Goal: Communication & Community: Answer question/provide support

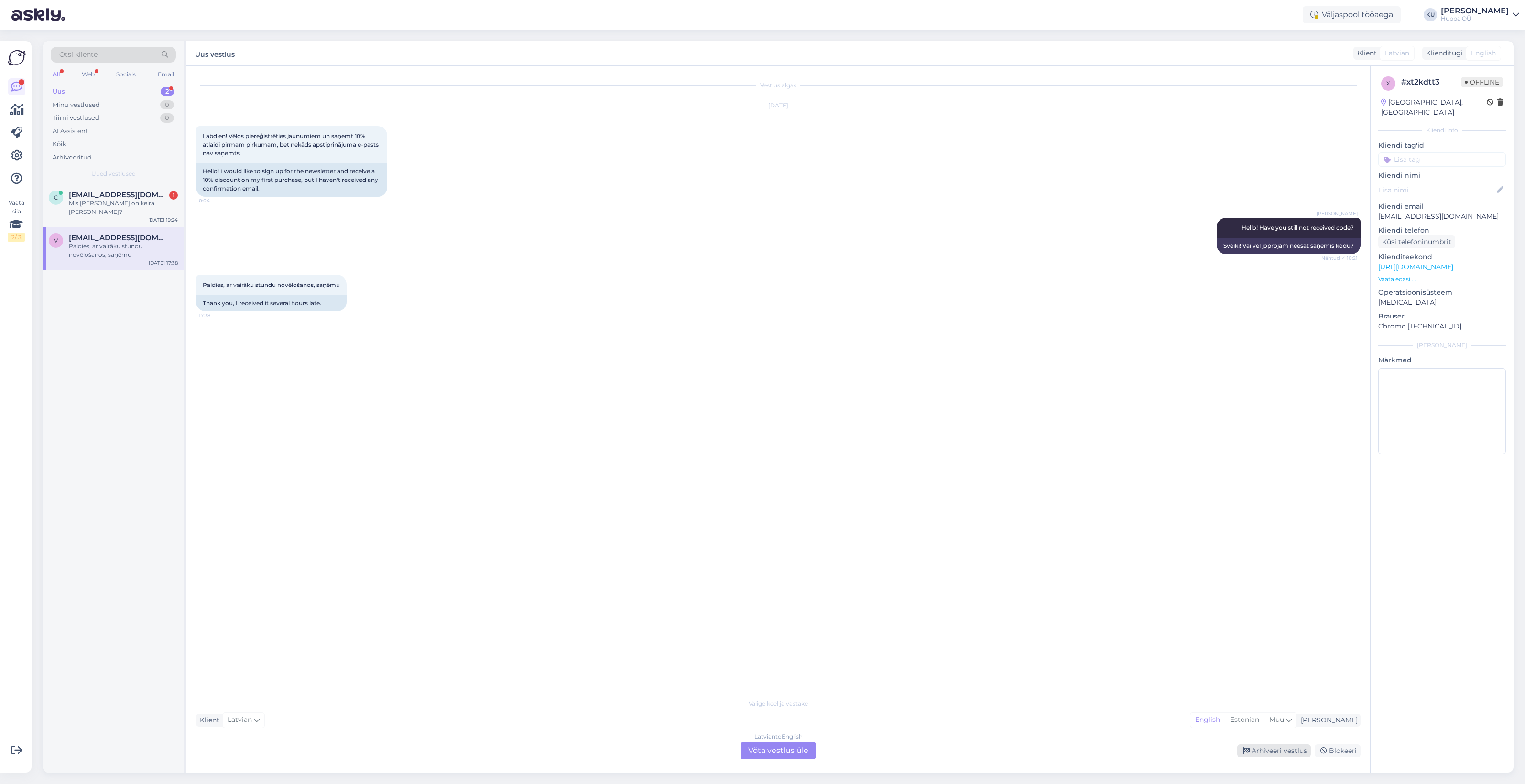
click at [1282, 753] on div "Arhiveeri vestlus" at bounding box center [1273, 751] width 74 height 13
click at [108, 203] on div "Mis [PERSON_NAME] on keira [PERSON_NAME]?" at bounding box center [123, 208] width 109 height 17
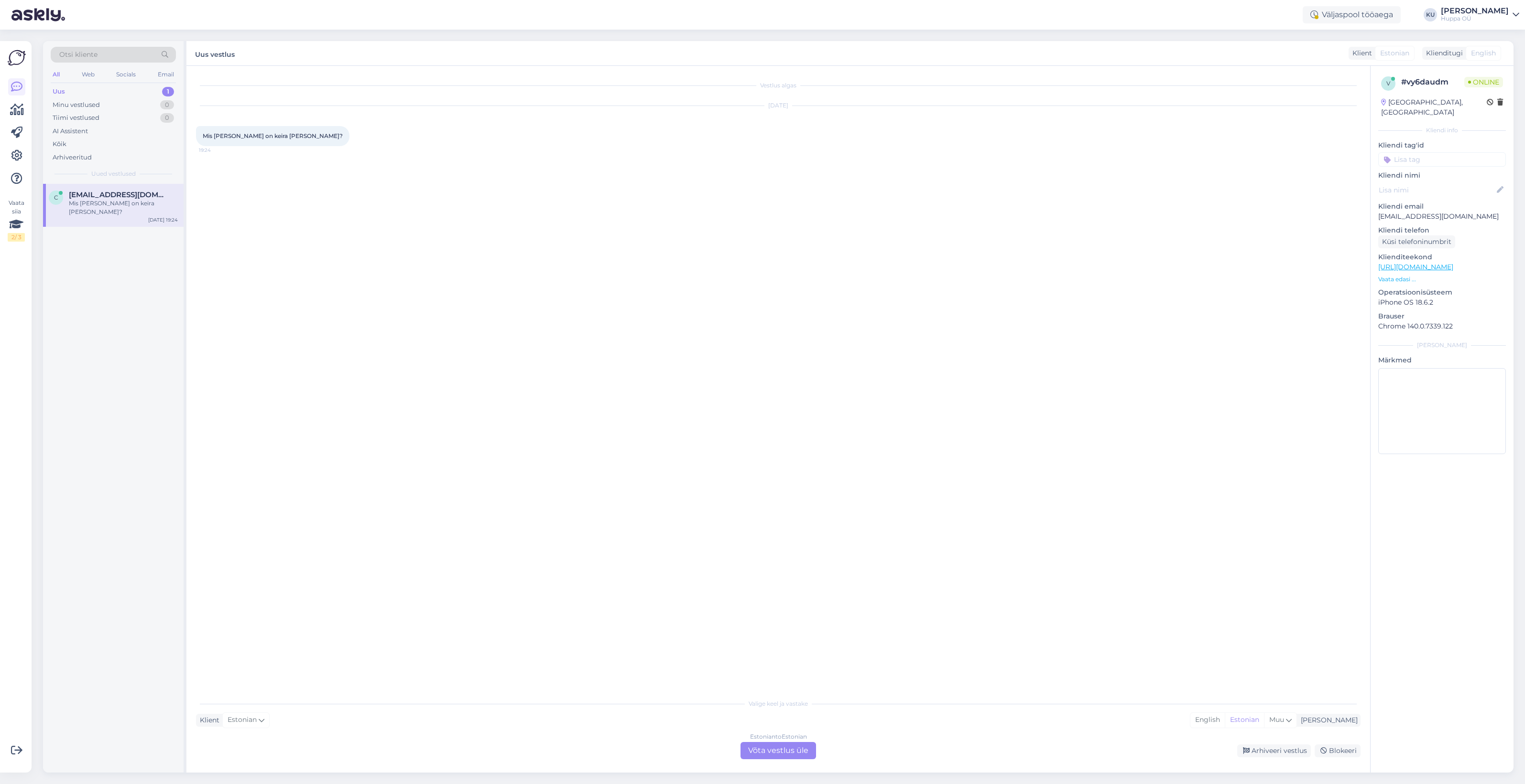
click at [763, 751] on div "Estonian to Estonian Võta vestlus üle" at bounding box center [778, 750] width 75 height 17
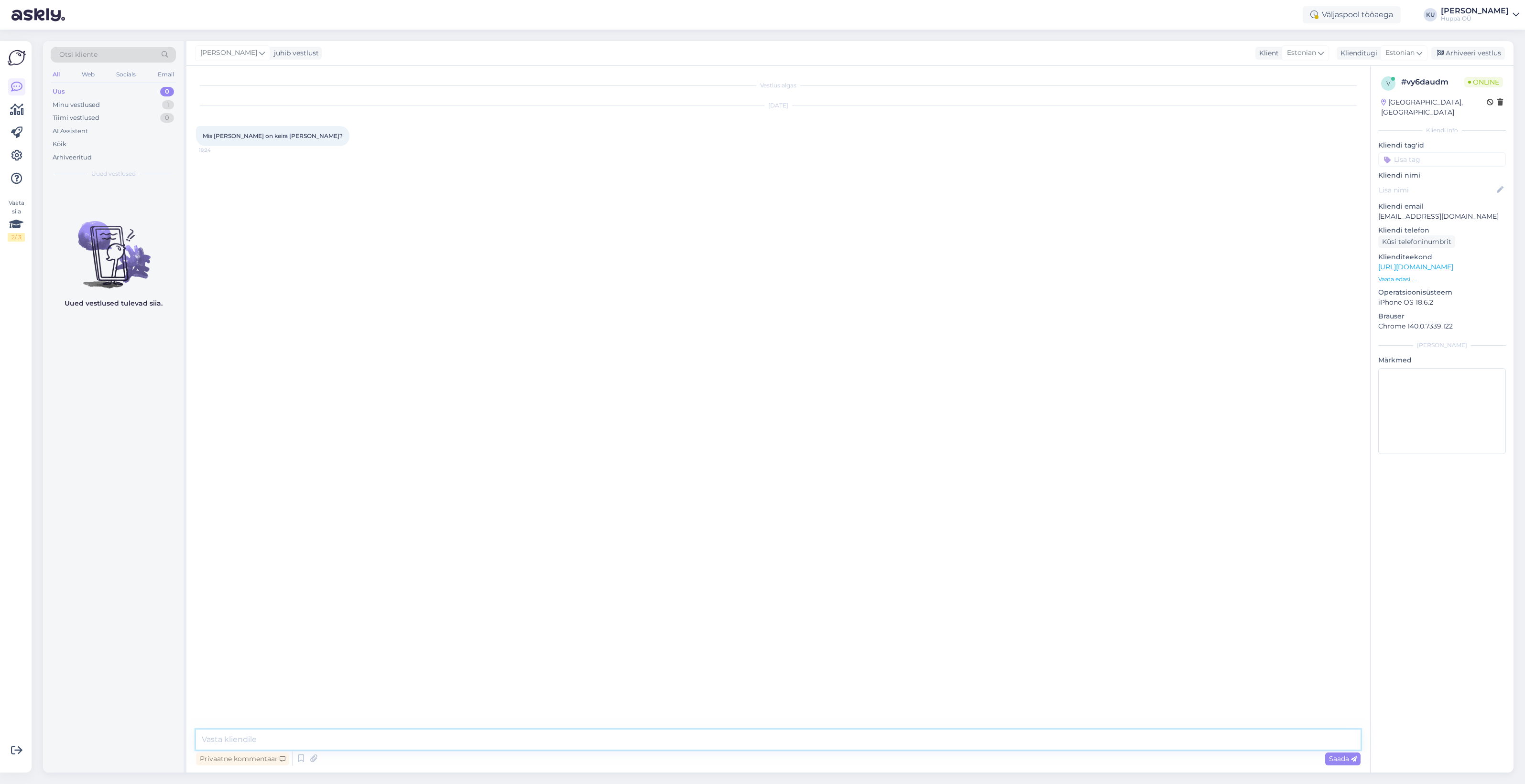
click at [749, 735] on textarea at bounding box center [778, 740] width 1164 height 20
type textarea "Tere! Lõige on erinev. [PERSON_NAME] mudelil on eeslukk diagoniaalselt. [PERSON…"
click at [244, 734] on textarea at bounding box center [778, 740] width 1164 height 20
paste textarea "[URL][DOMAIN_NAME]"
type textarea "Siit on näha: [URL][DOMAIN_NAME]"
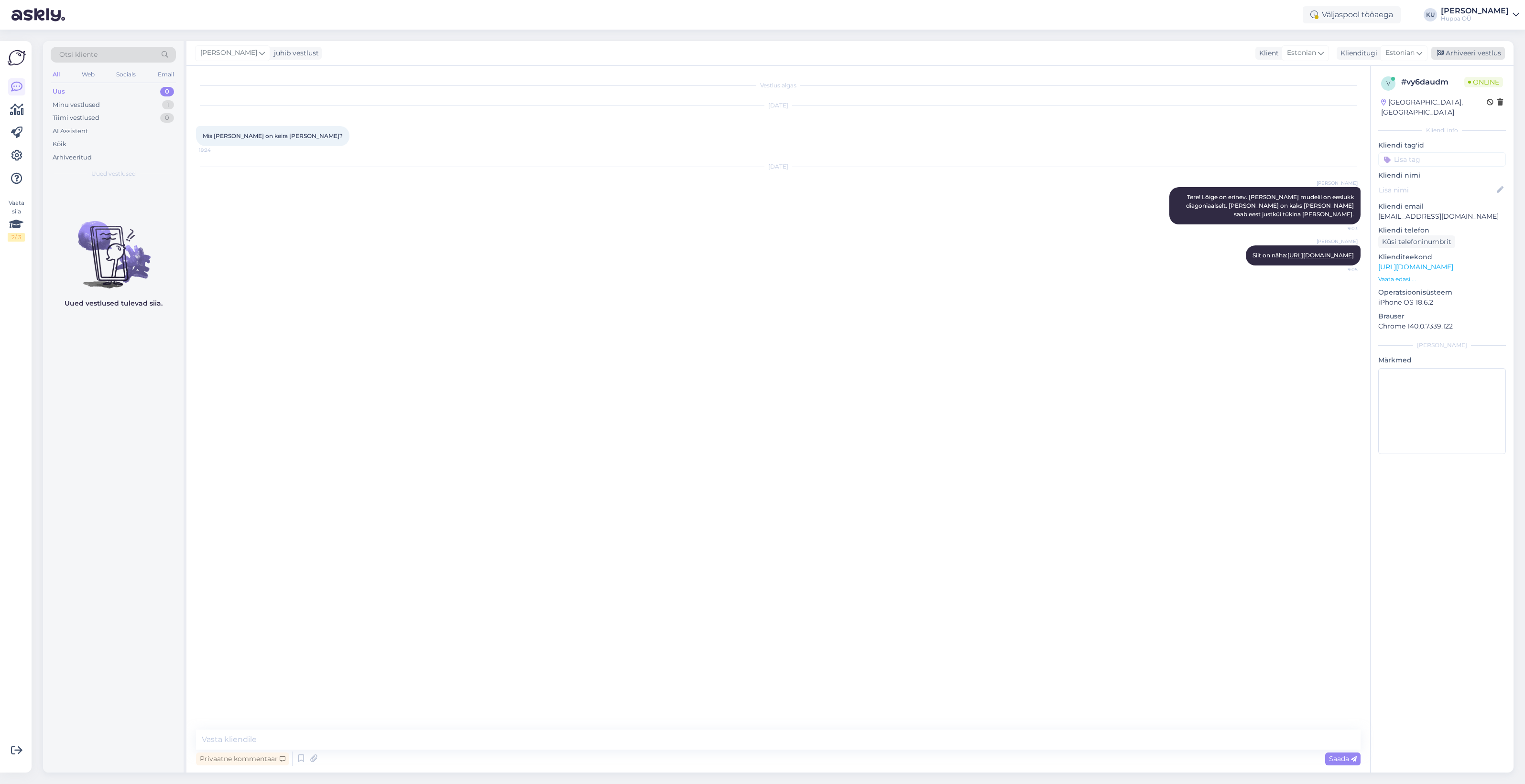
click at [1465, 54] on div "Arhiveeri vestlus" at bounding box center [1467, 53] width 74 height 13
